Goal: Task Accomplishment & Management: Complete application form

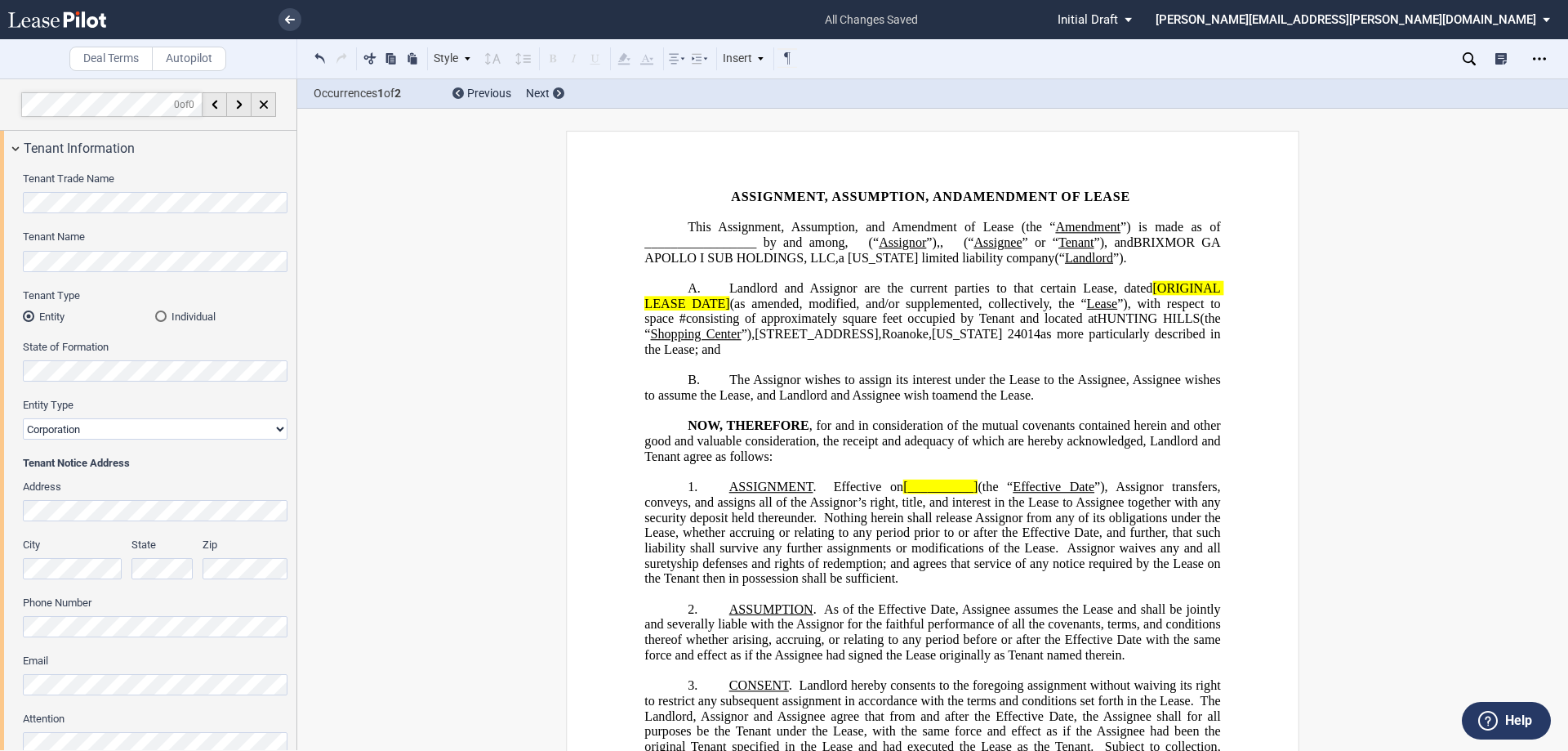
select select "corporation"
select select "limited liability company"
select select "number:5"
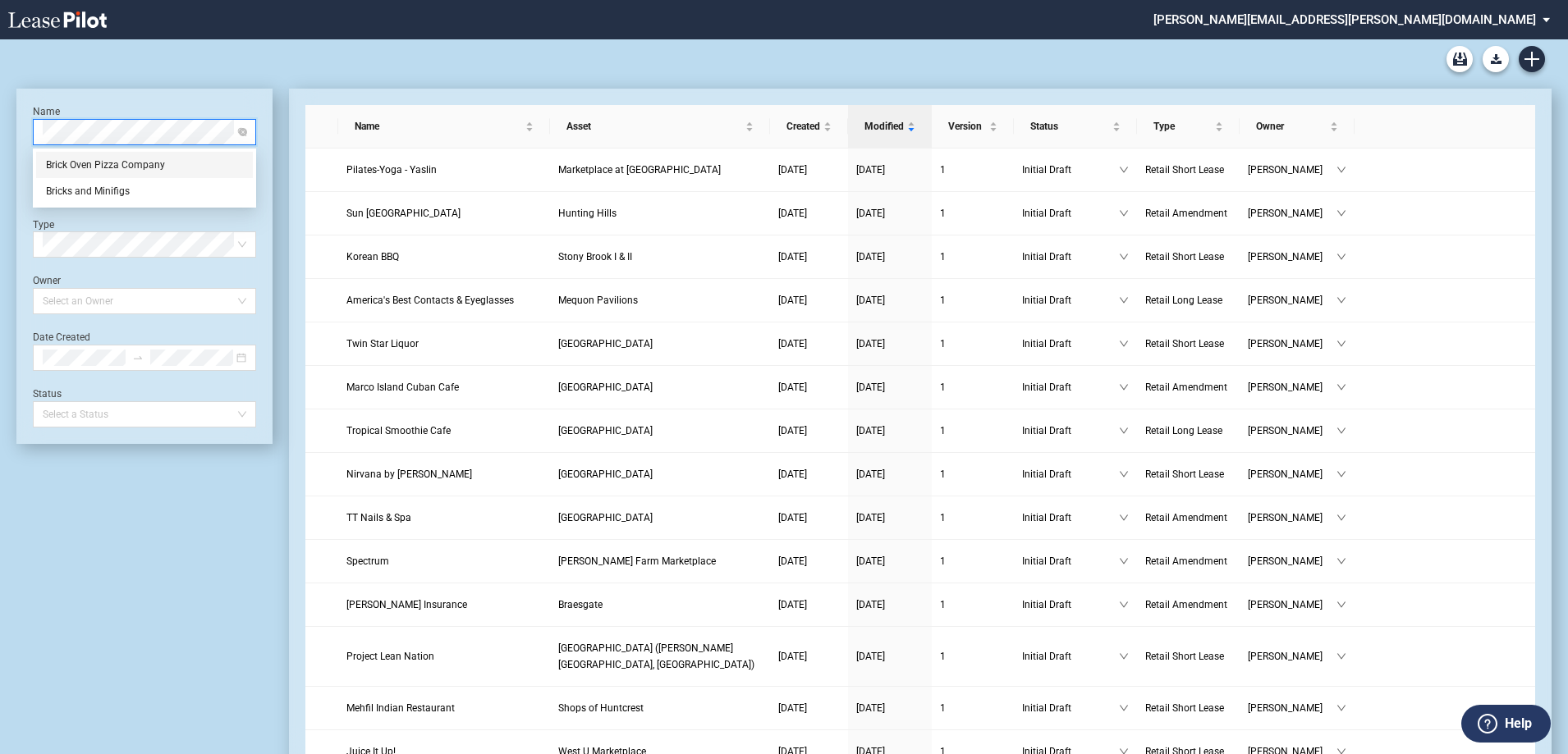
click at [133, 164] on div "Brick Oven Pizza Company" at bounding box center [144, 164] width 197 height 17
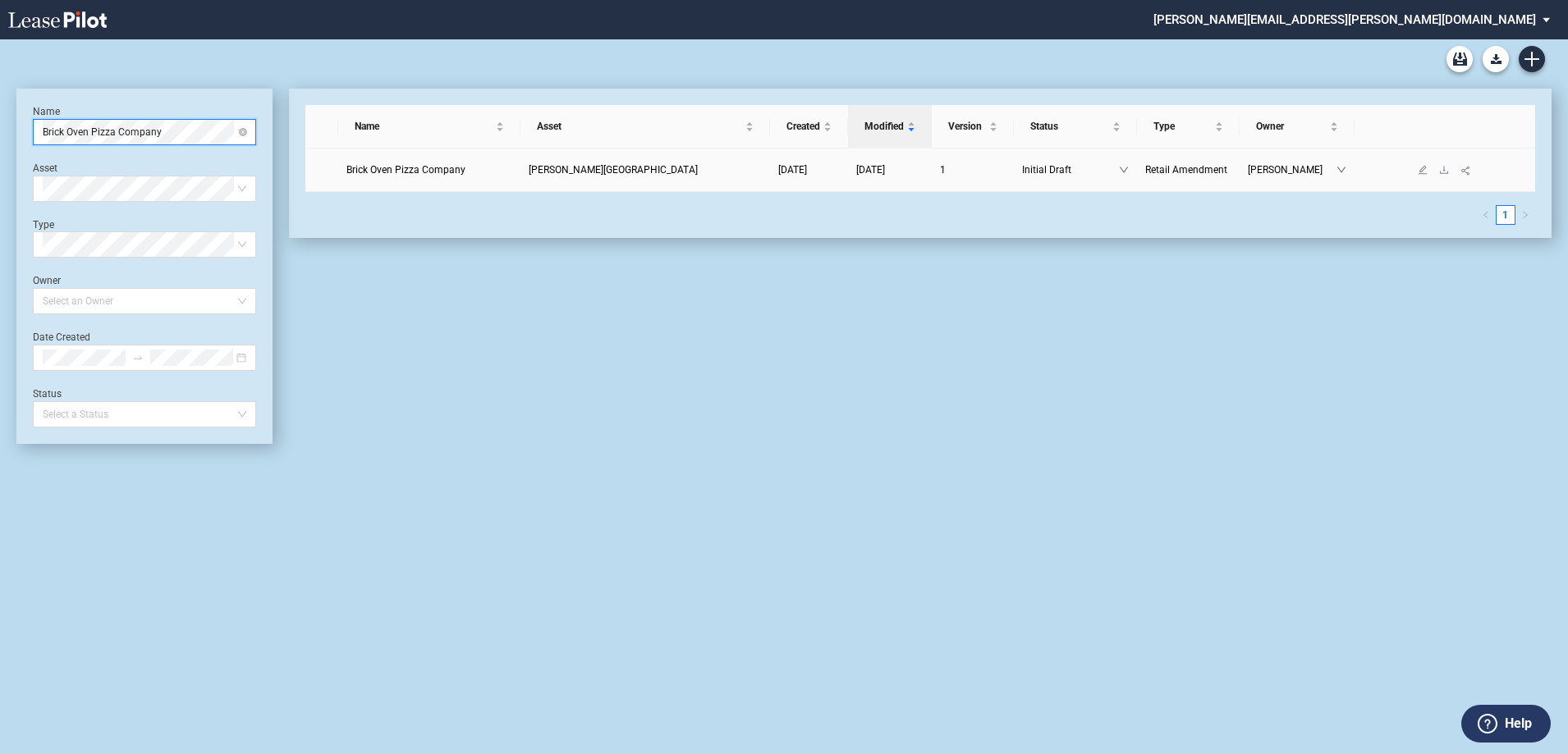
click at [421, 170] on span "Brick Oven Pizza Company" at bounding box center [405, 170] width 119 height 11
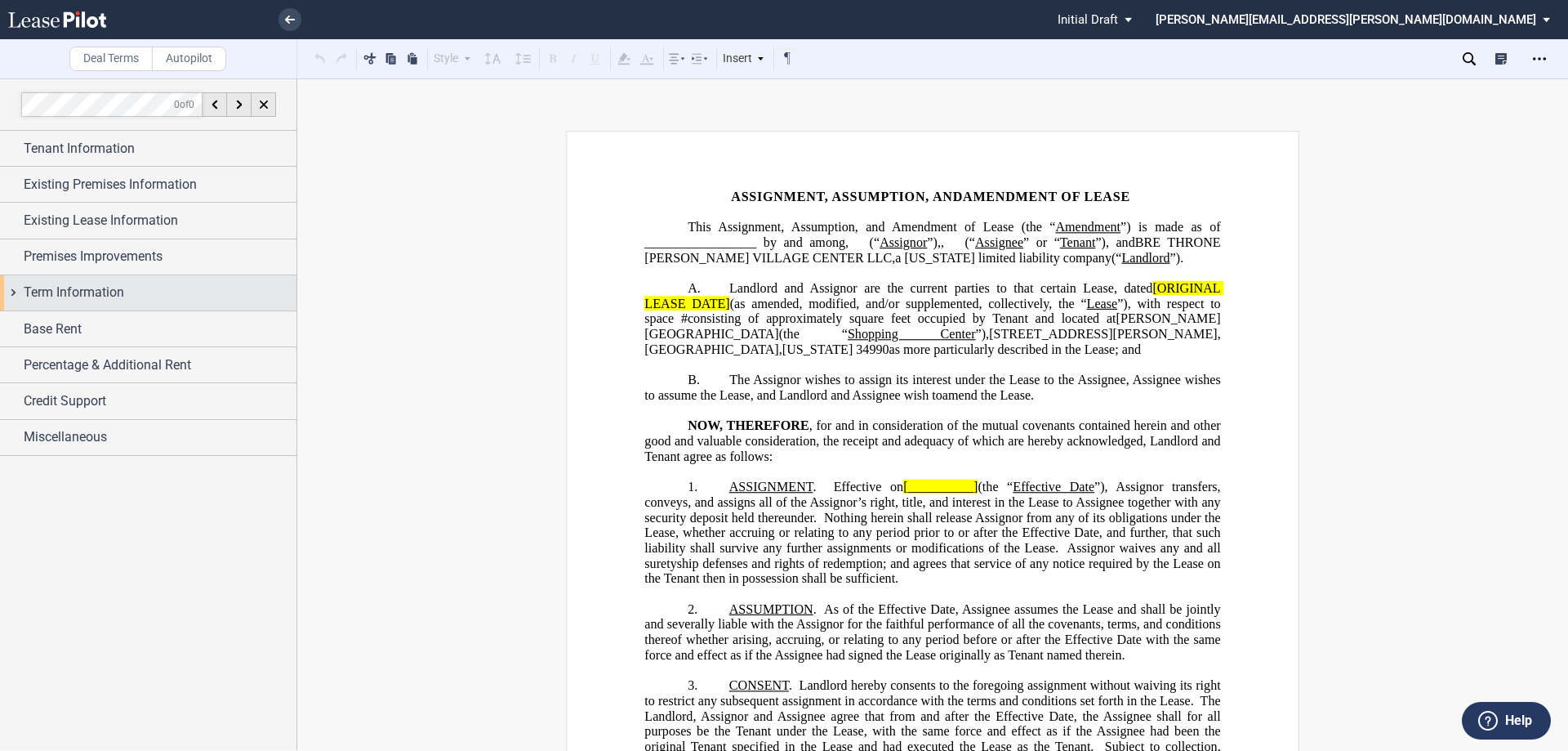
click at [18, 294] on div "Term Information" at bounding box center [148, 293] width 296 height 35
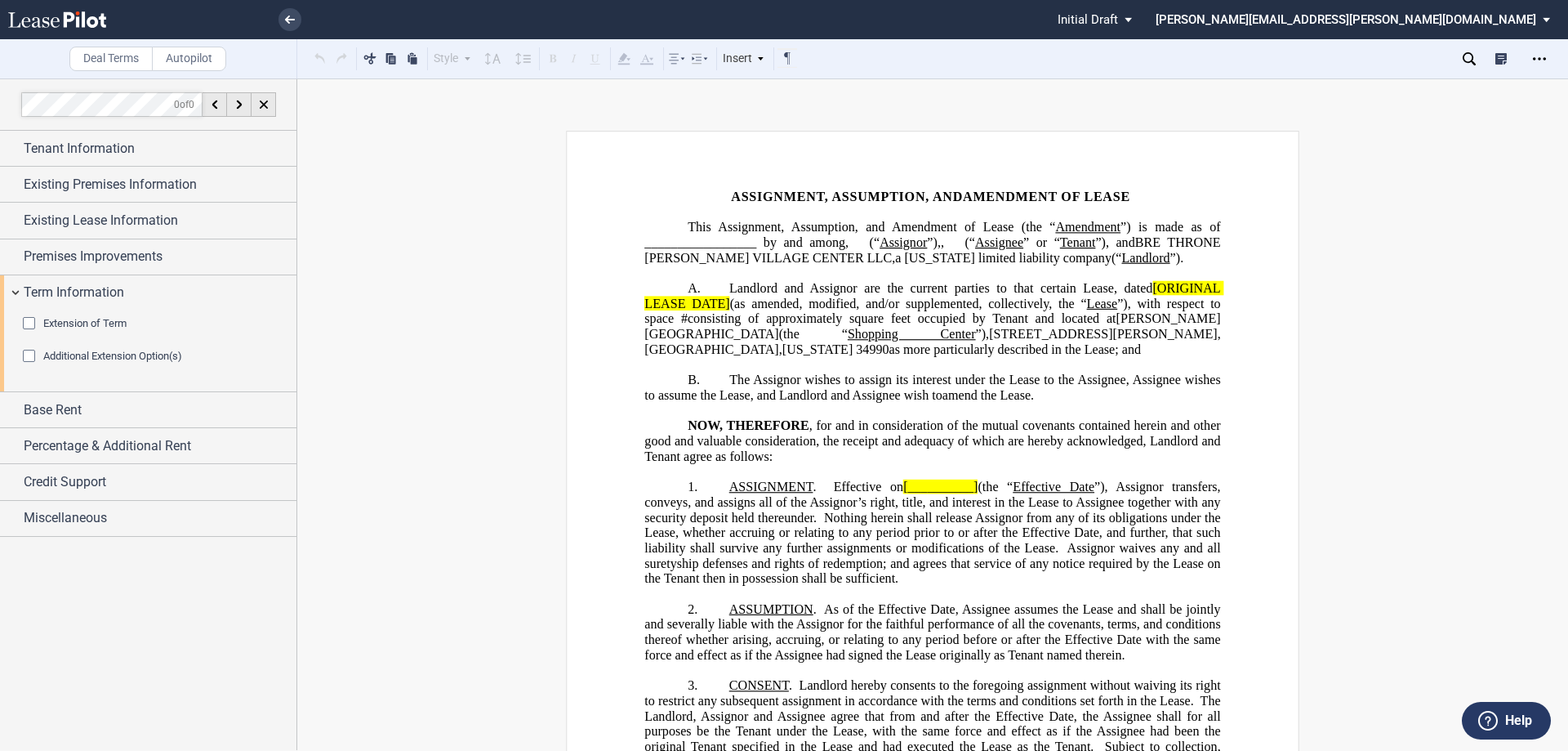
click at [25, 321] on div "Extension of Term" at bounding box center [31, 325] width 17 height 17
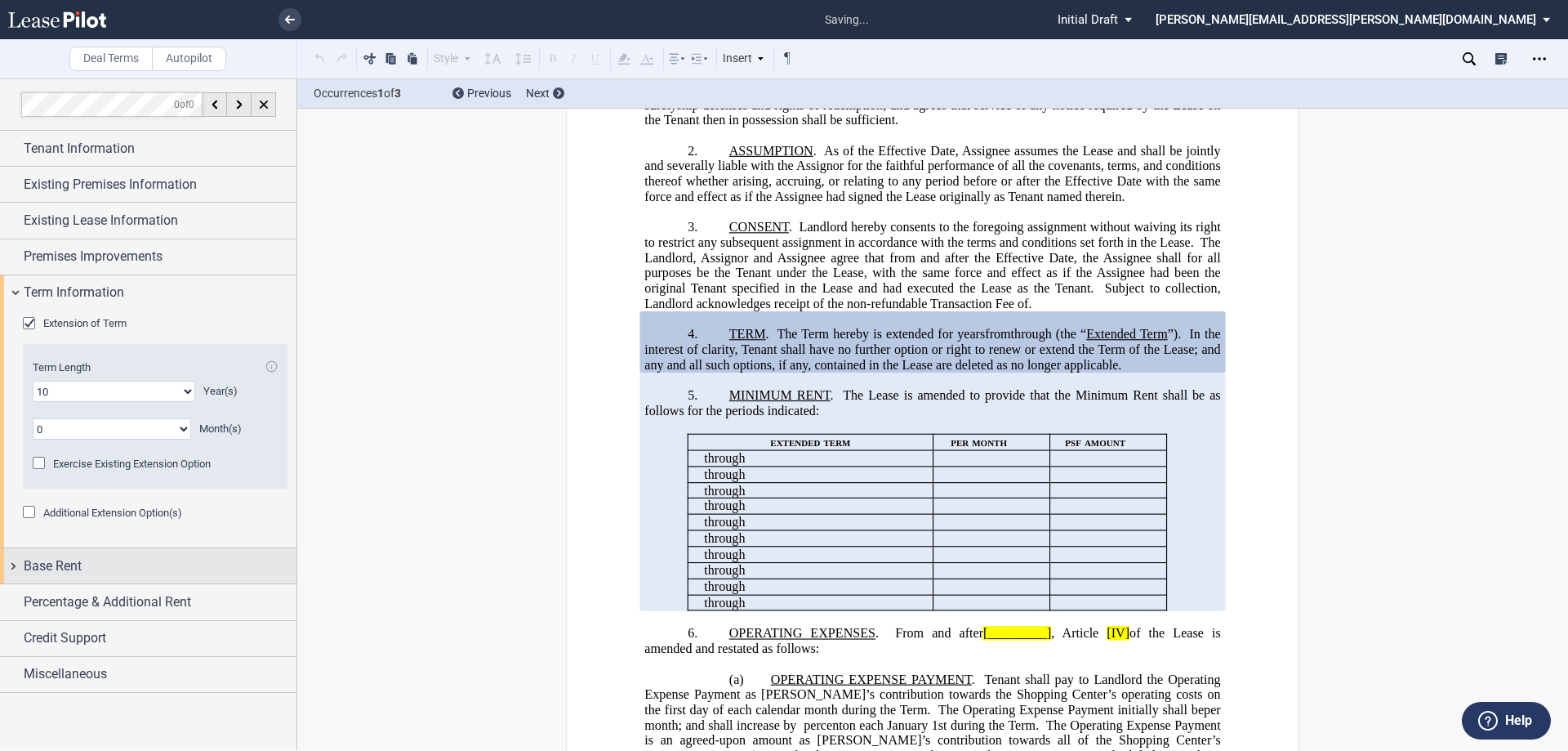
scroll to position [473, 0]
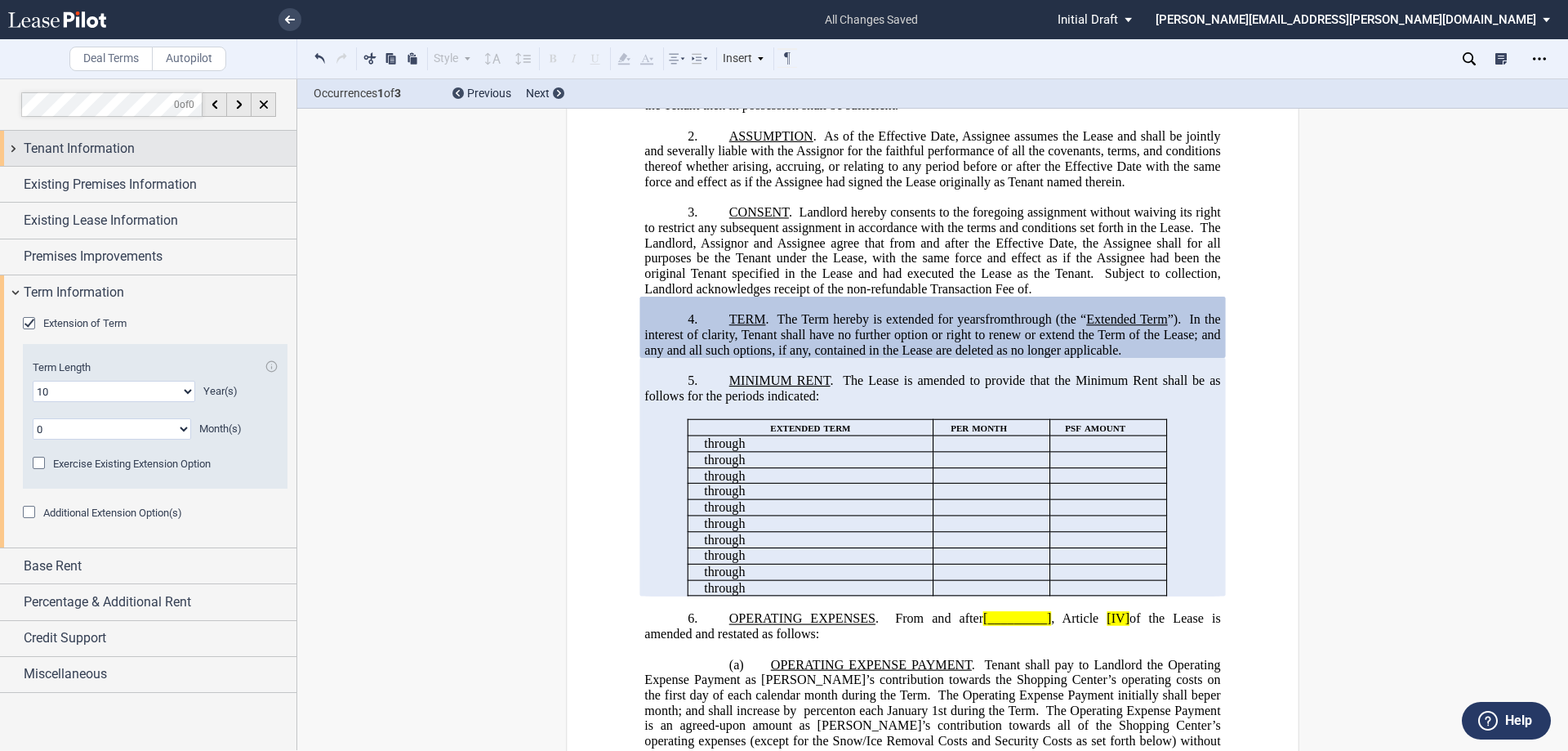
click at [11, 144] on div "Tenant Information" at bounding box center [148, 149] width 296 height 35
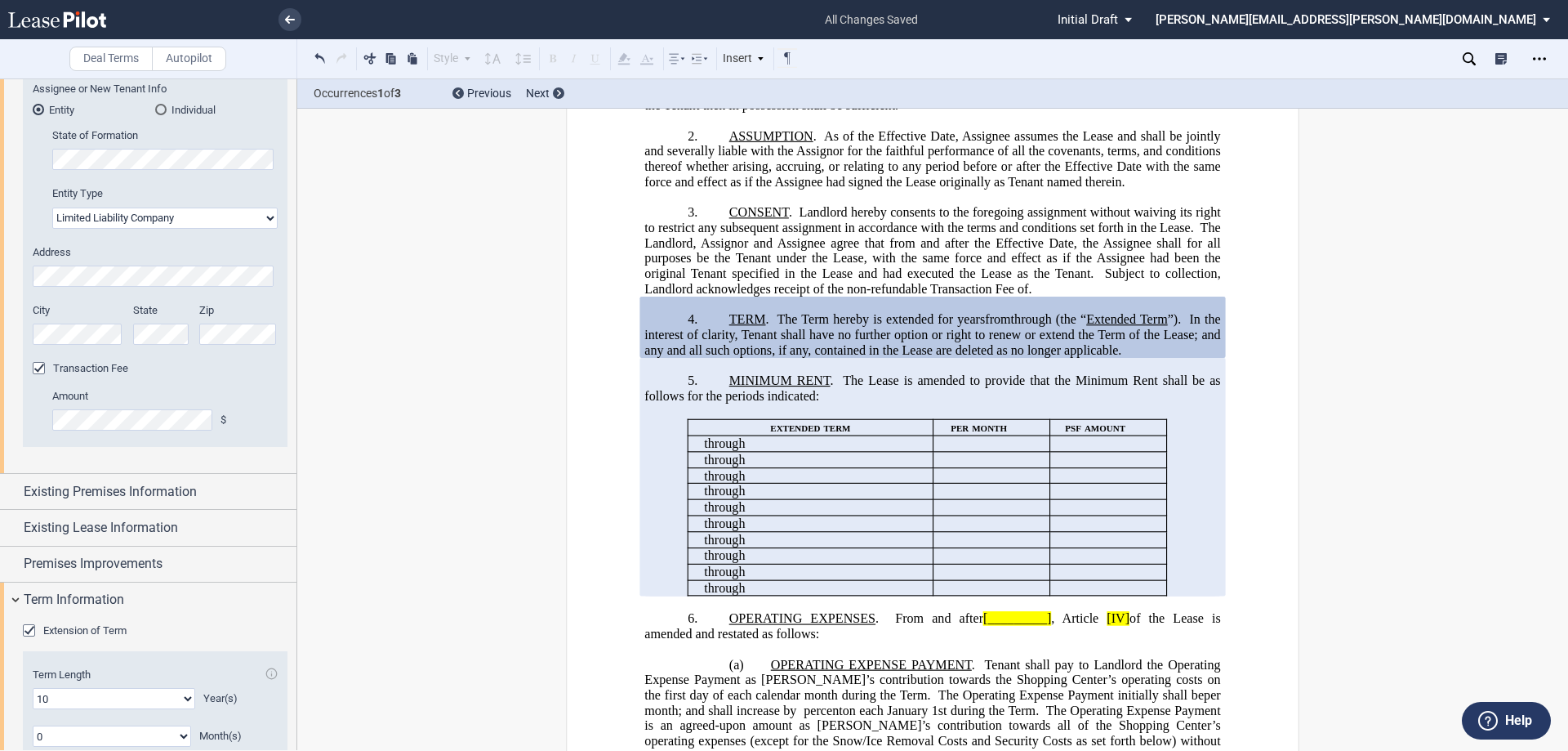
scroll to position [817, 0]
click at [16, 486] on div "Existing Premises Information" at bounding box center [148, 488] width 296 height 35
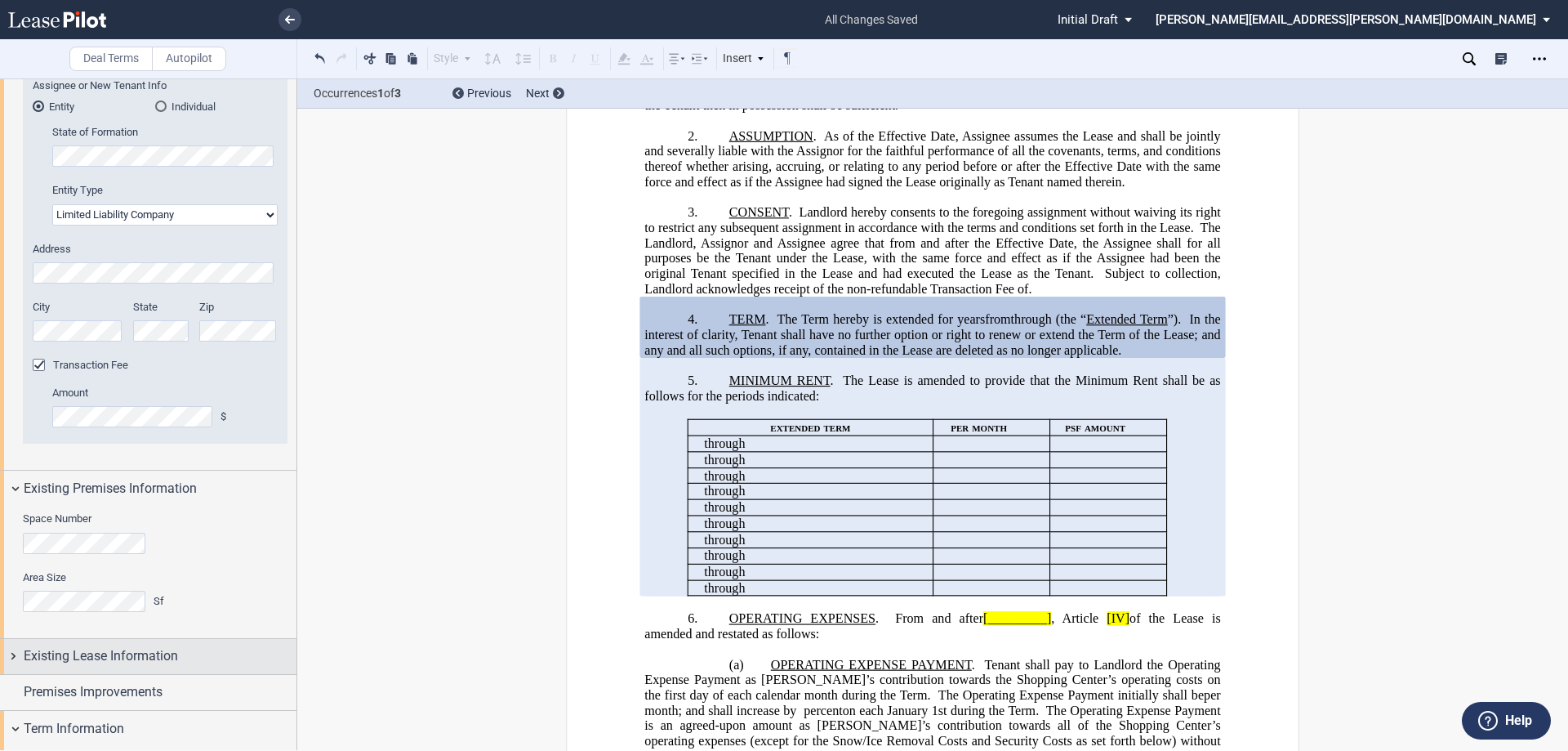
scroll to position [1196, 0]
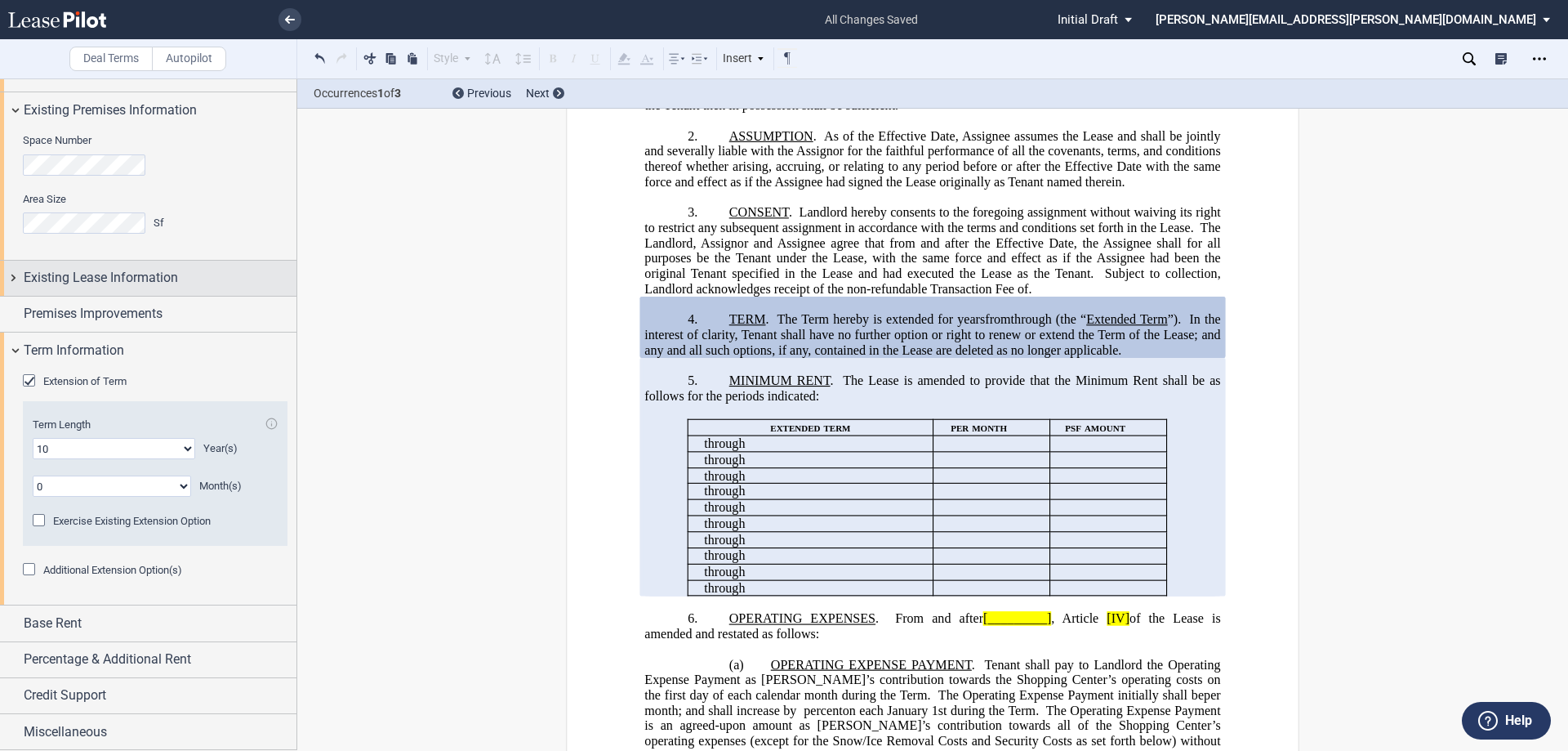
click at [8, 277] on div "Existing Lease Information" at bounding box center [148, 278] width 296 height 35
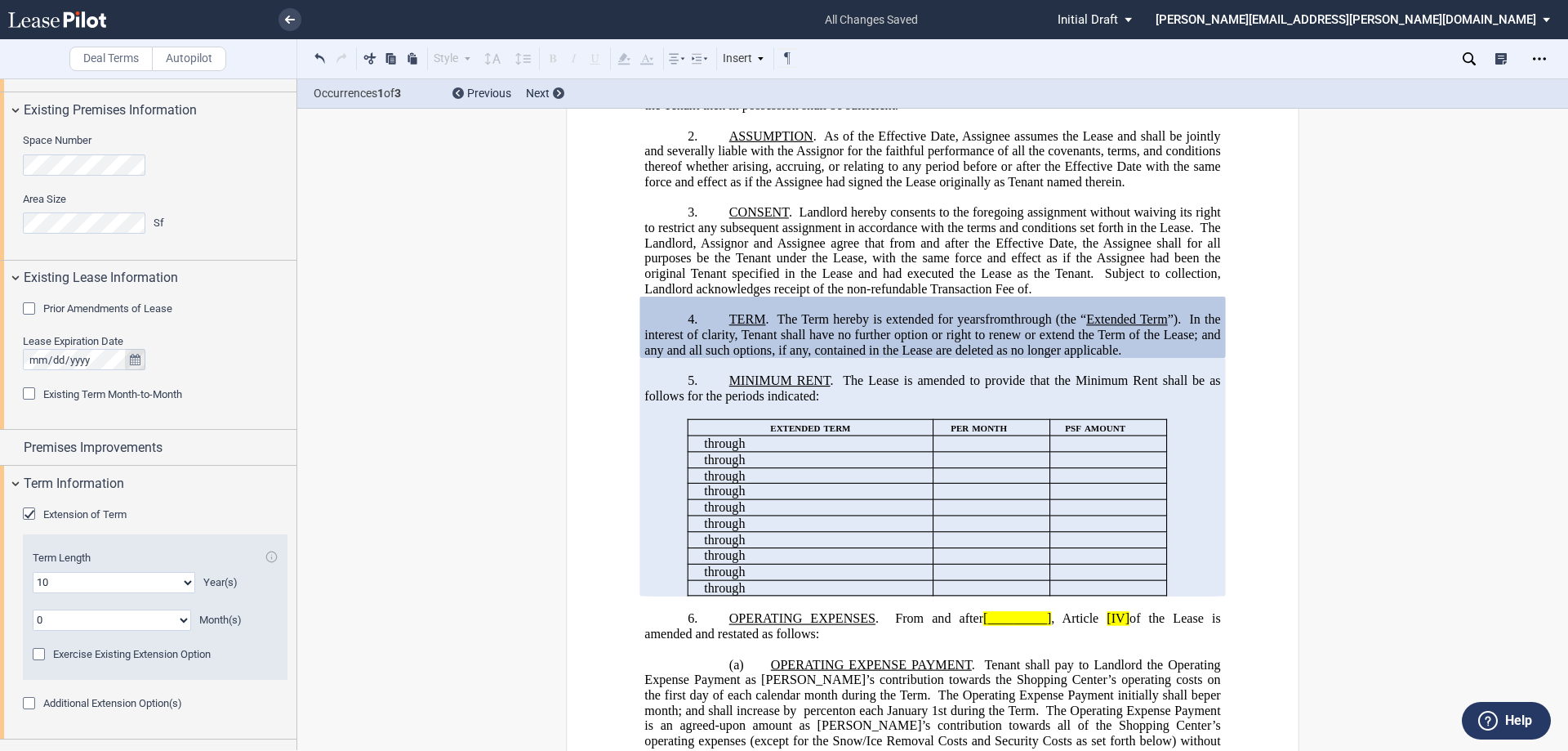
click at [135, 358] on icon "true" at bounding box center [135, 359] width 11 height 11
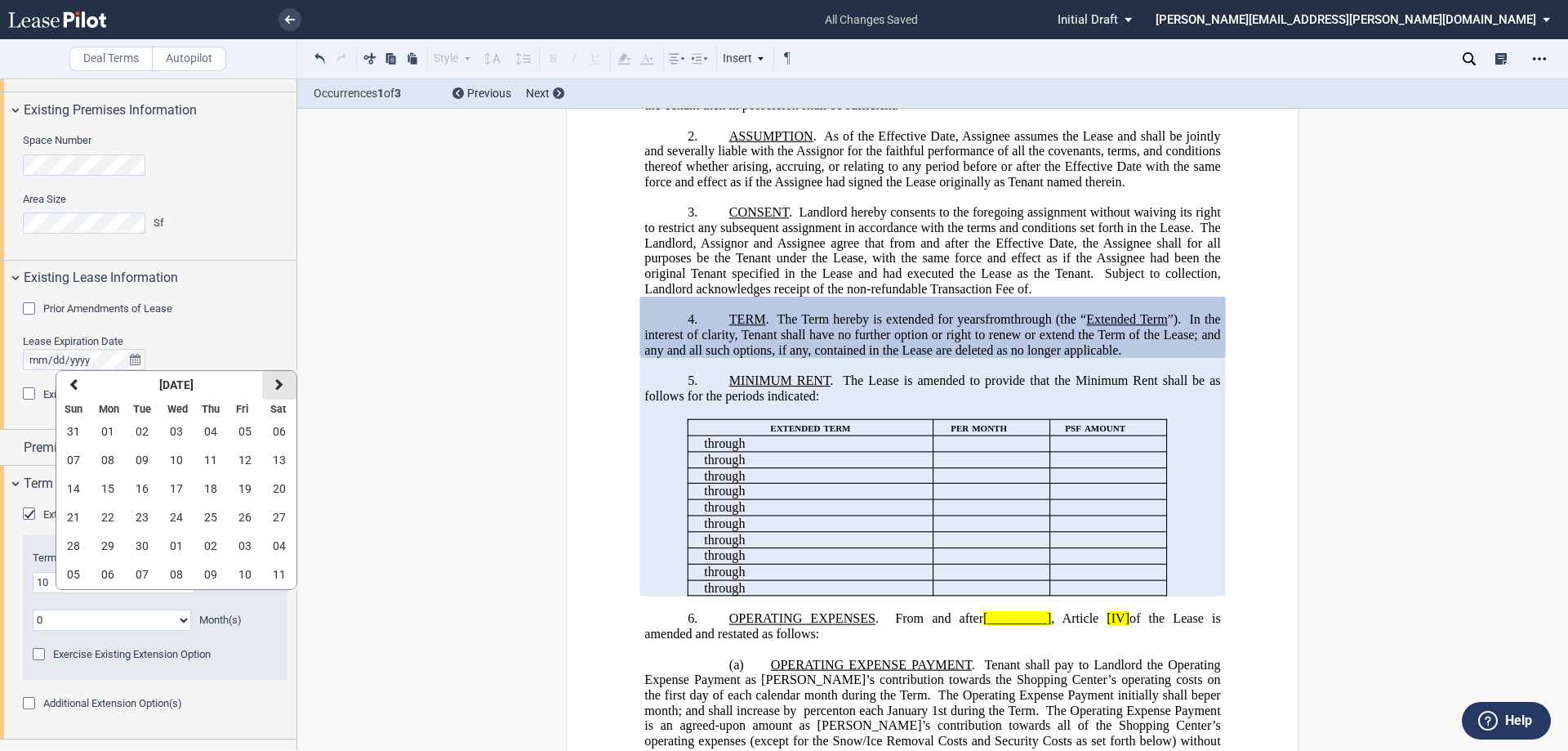
click at [279, 385] on icon "button" at bounding box center [279, 384] width 8 height 13
click at [75, 456] on span "05" at bounding box center [73, 460] width 13 height 13
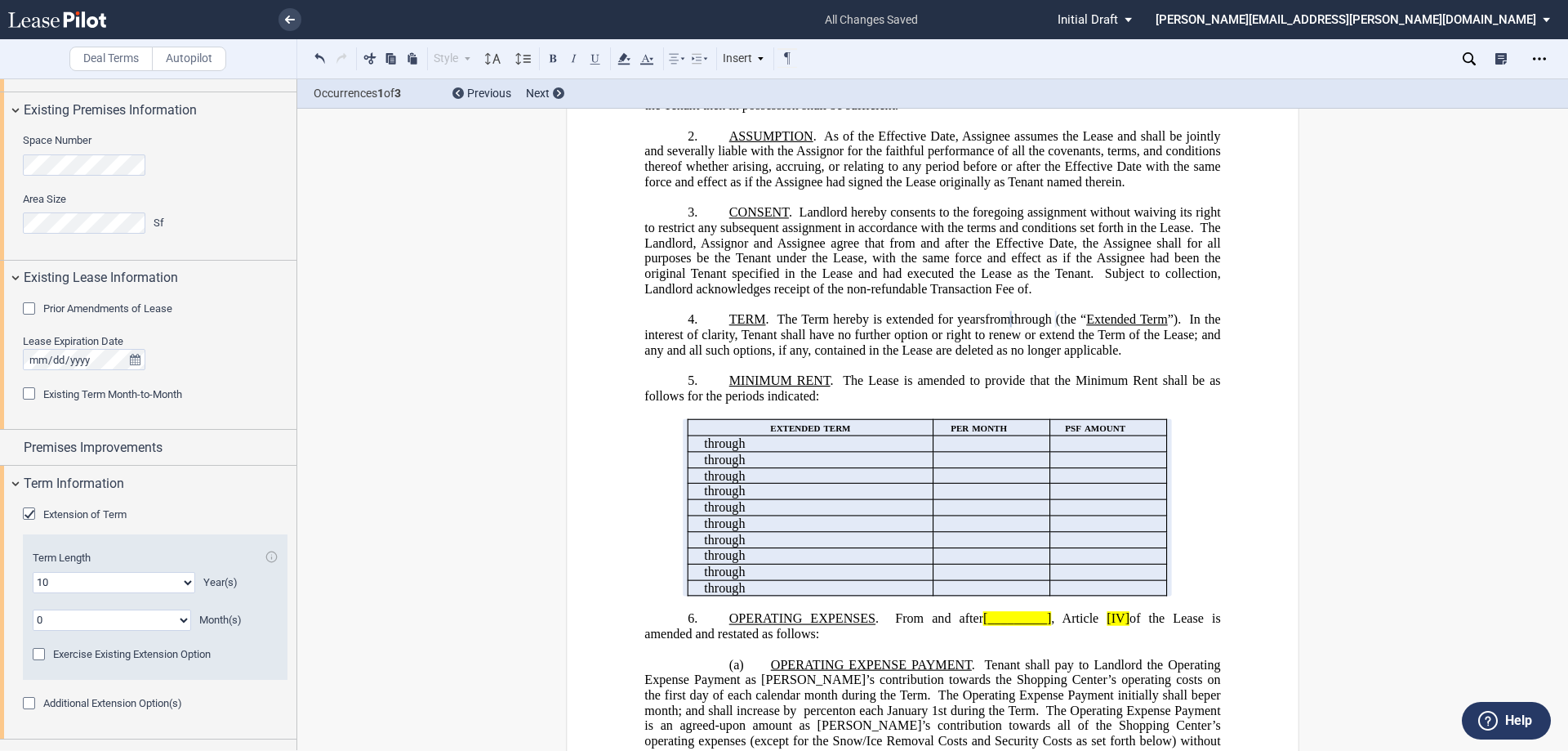
drag, startPoint x: 1234, startPoint y: 562, endPoint x: 1264, endPoint y: 503, distance: 66.2
